Goal: Find specific page/section: Find specific page/section

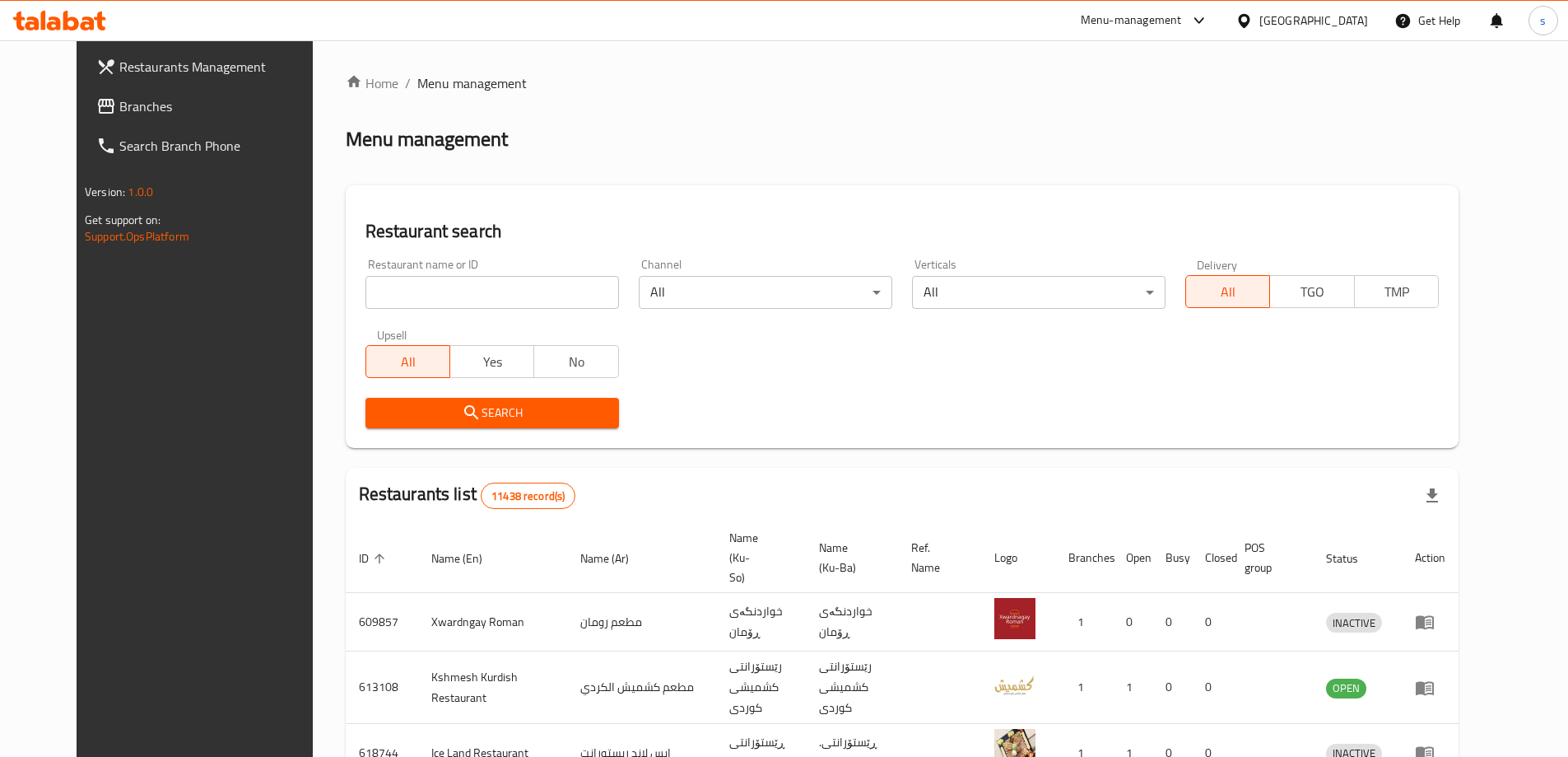
click at [171, 102] on span "Branches" at bounding box center [222, 106] width 206 height 20
click at [375, 305] on div "Home / Menu management Menu management Restaurant search Restaurant name or ID …" at bounding box center [902, 643] width 1113 height 1141
click at [375, 305] on input "search" at bounding box center [491, 292] width 253 height 33
paste input "701233"
type input "701233"
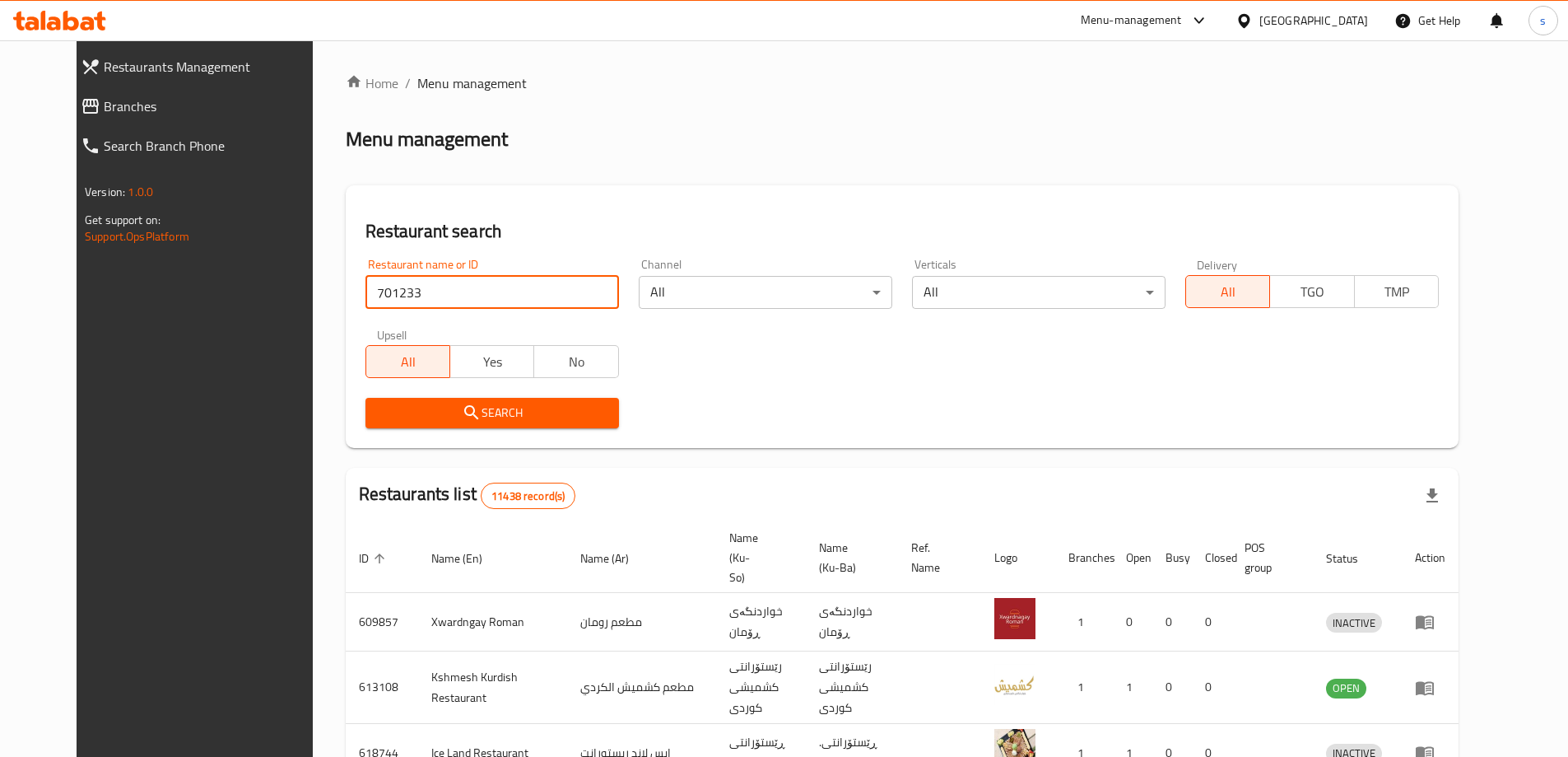
click button "Search" at bounding box center [491, 413] width 253 height 31
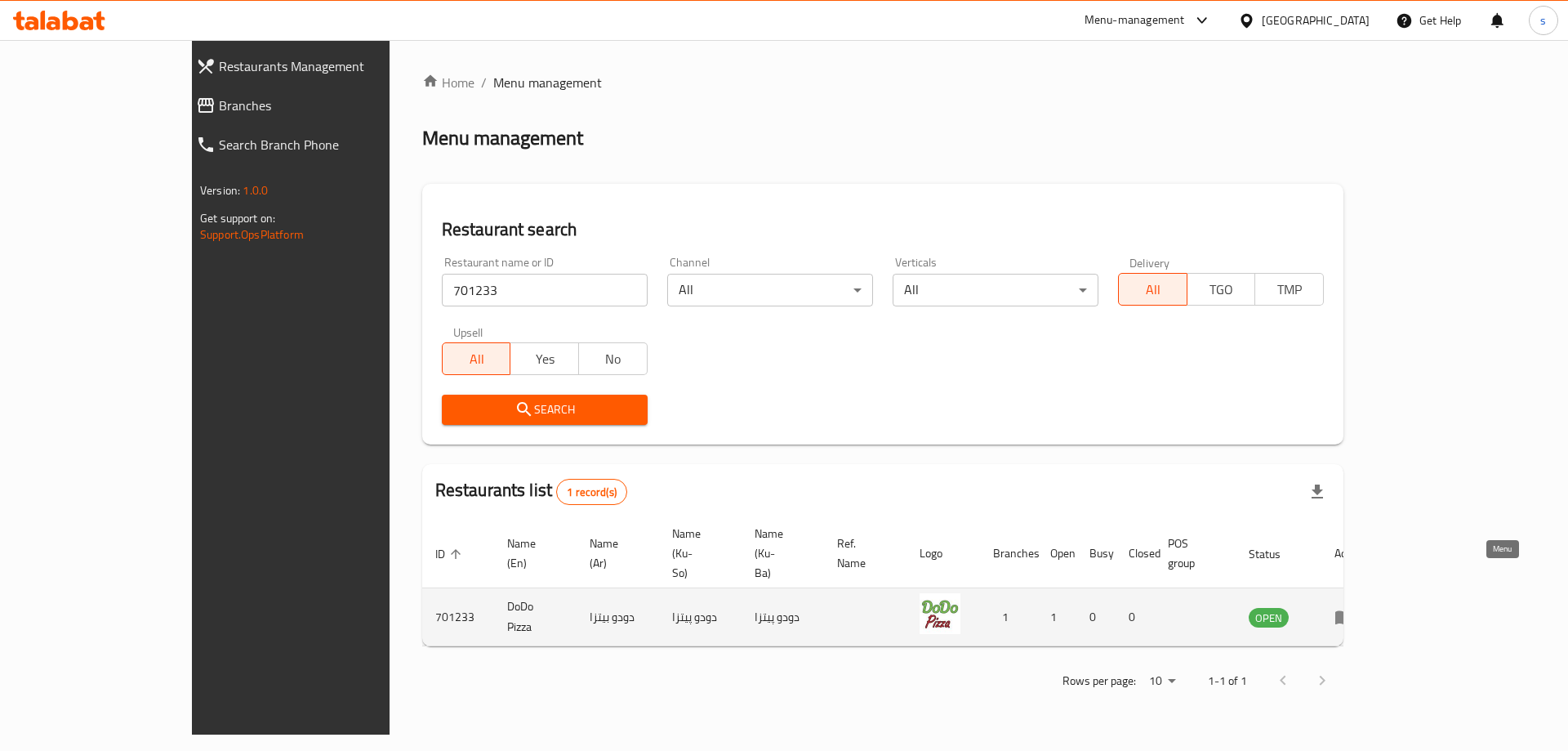
click at [1353, 611] on icon "enhanced table" at bounding box center [1344, 618] width 18 height 14
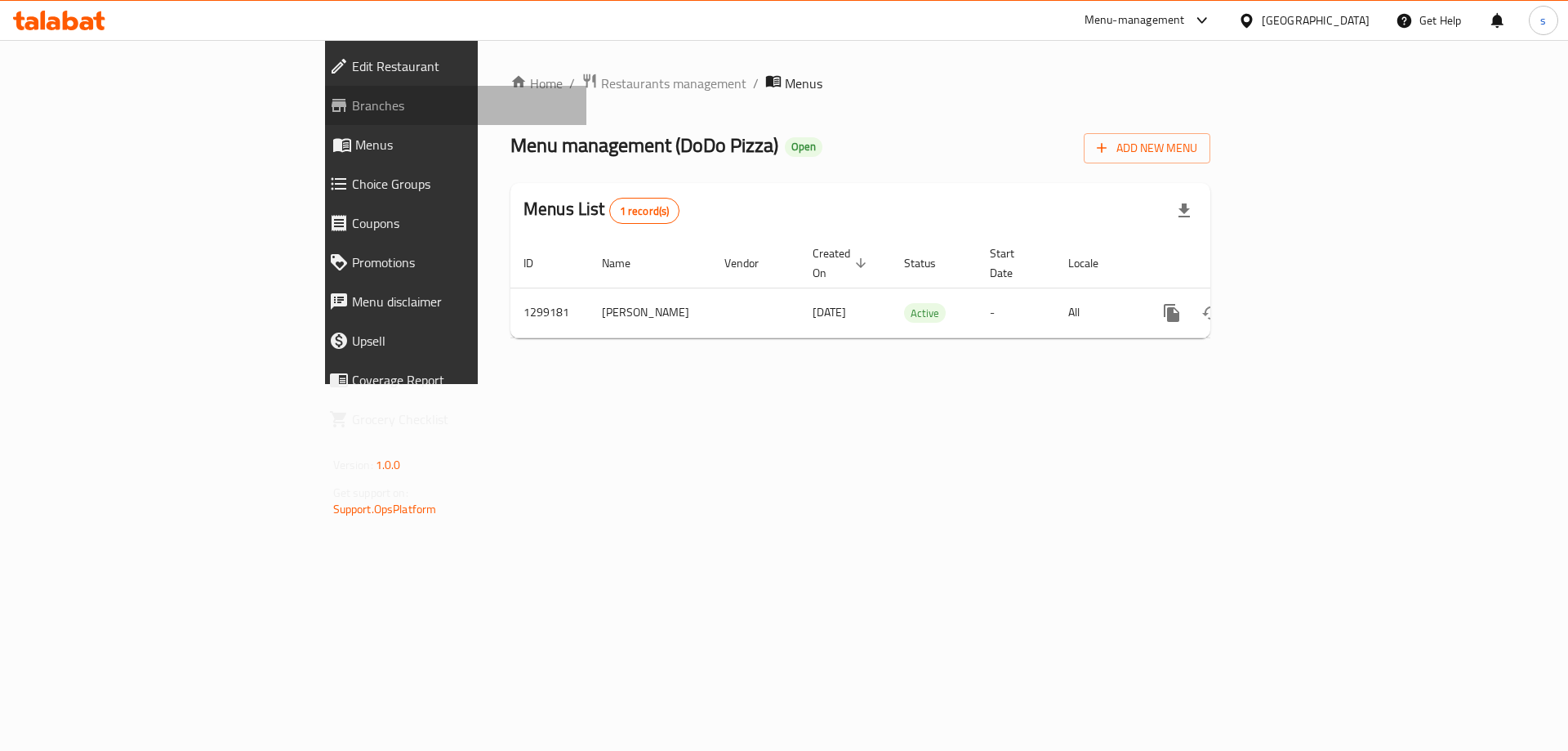
click at [316, 91] on link "Branches" at bounding box center [451, 105] width 271 height 39
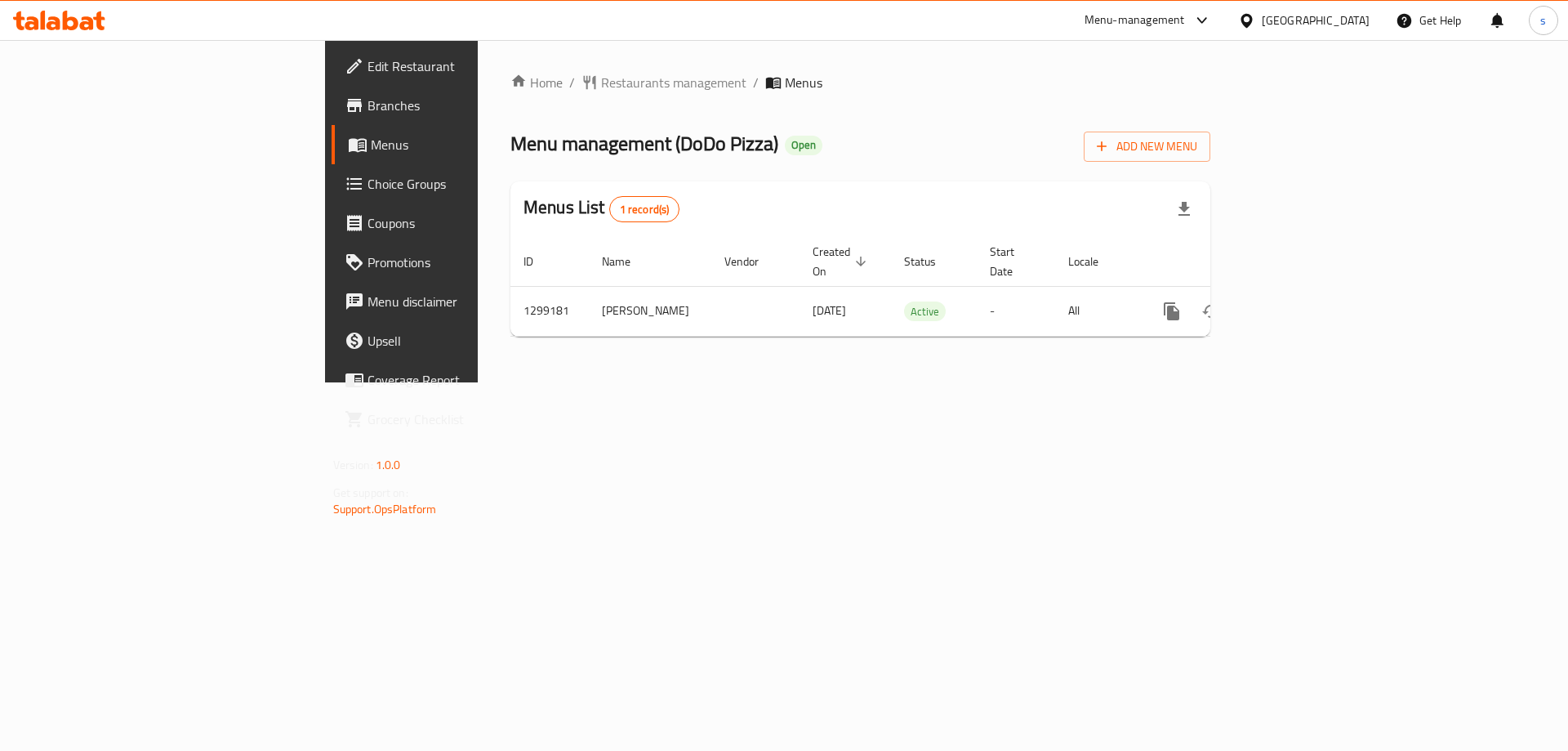
click at [79, 19] on icon at bounding box center [58, 20] width 92 height 19
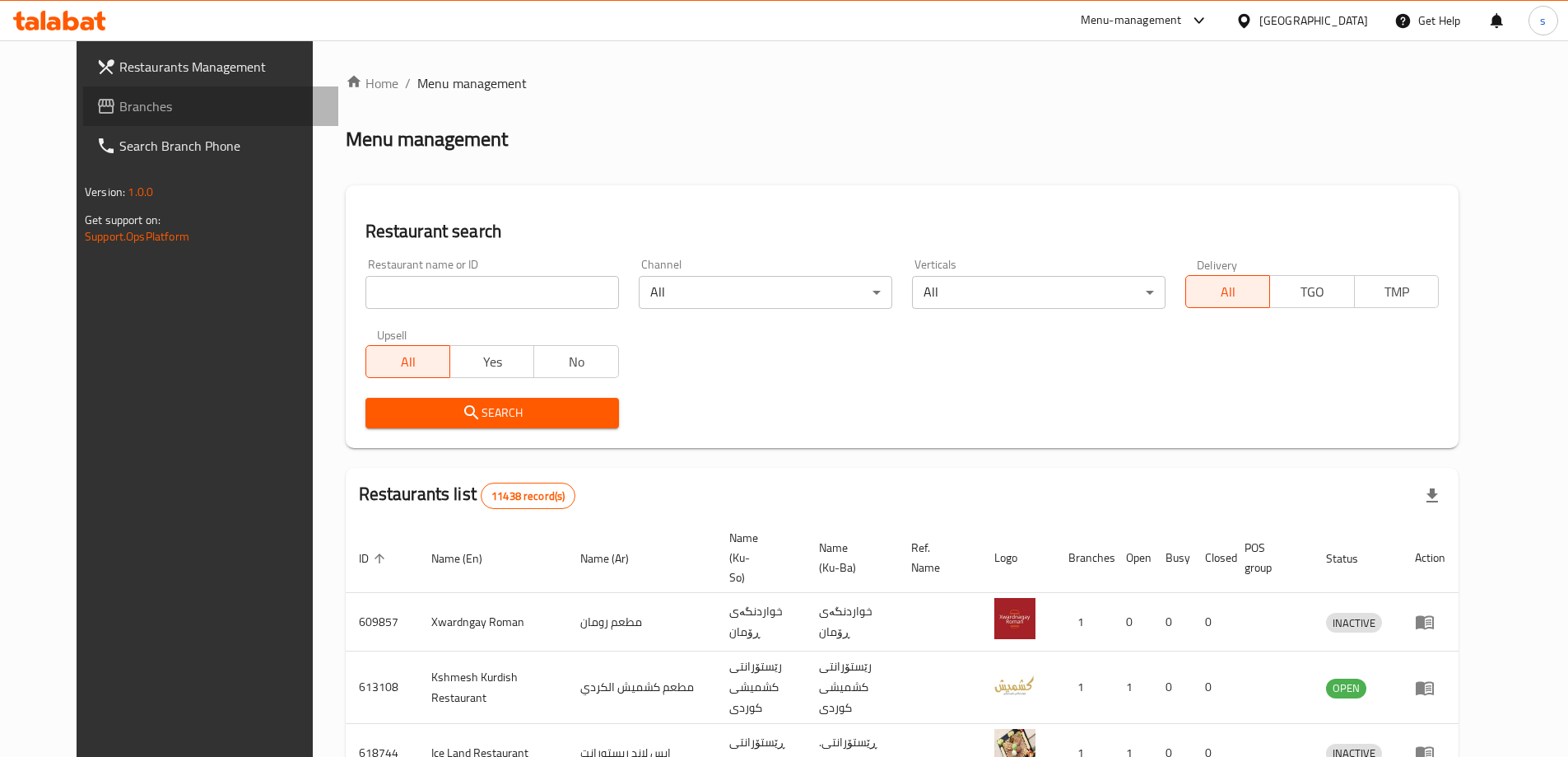
click at [119, 113] on span "Branches" at bounding box center [222, 106] width 206 height 20
